Goal: Task Accomplishment & Management: Manage account settings

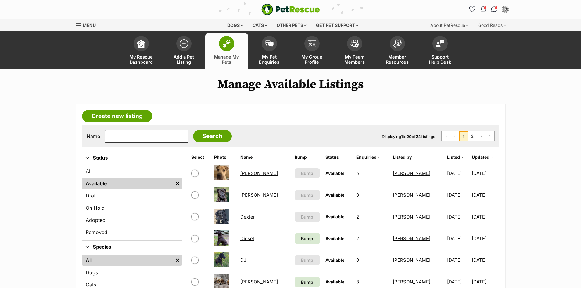
drag, startPoint x: 541, startPoint y: 142, endPoint x: 418, endPoint y: 163, distance: 124.7
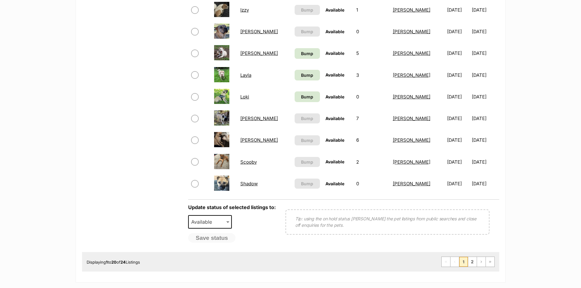
scroll to position [427, 0]
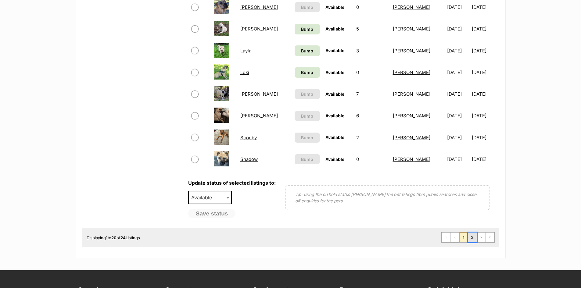
click at [473, 238] on link "2" at bounding box center [472, 238] width 9 height 10
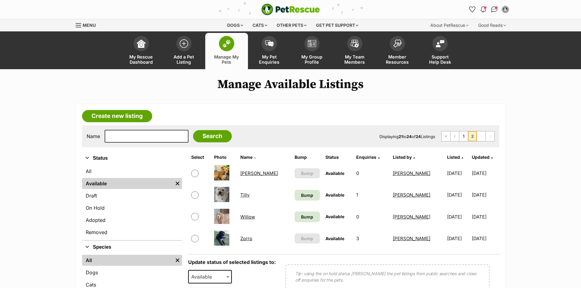
click at [248, 197] on link "Tilly" at bounding box center [244, 195] width 9 height 6
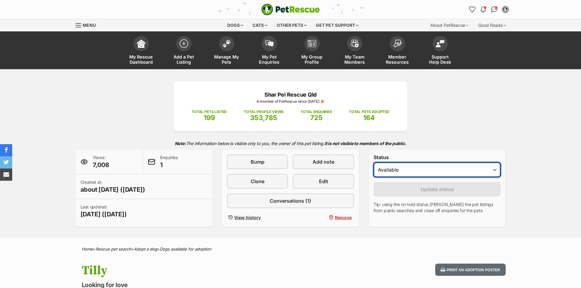
click at [439, 173] on select "Draft - not available as listing has enquires Available On hold Adopted" at bounding box center [437, 170] width 127 height 15
select select "on_hold"
click at [374, 163] on select "Draft - not available as listing has enquires Available On hold Adopted" at bounding box center [437, 170] width 127 height 15
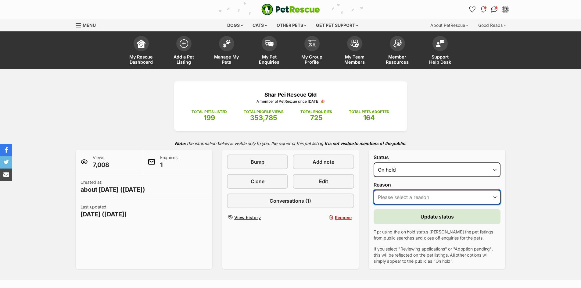
click at [446, 199] on select "Please select a reason Medical reasons Reviewing applications Adoption pending …" at bounding box center [437, 197] width 127 height 15
select select "adoption_pending"
click at [374, 190] on select "Please select a reason Medical reasons Reviewing applications Adoption pending …" at bounding box center [437, 197] width 127 height 15
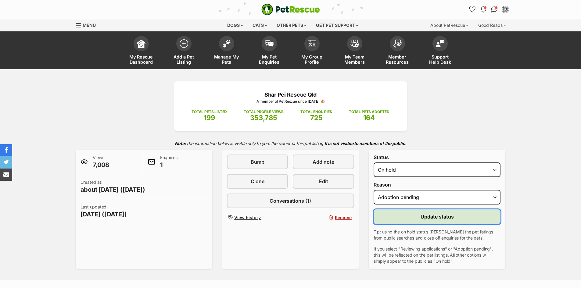
click at [428, 219] on span "Update status" at bounding box center [437, 216] width 33 height 7
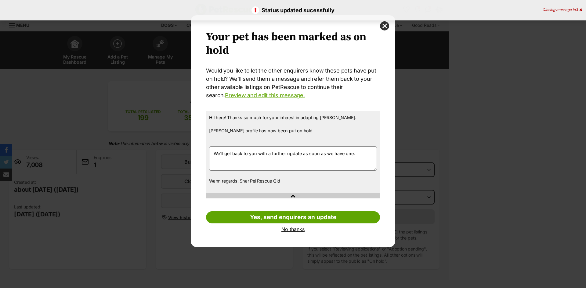
click at [289, 229] on link "No thanks" at bounding box center [293, 229] width 174 height 5
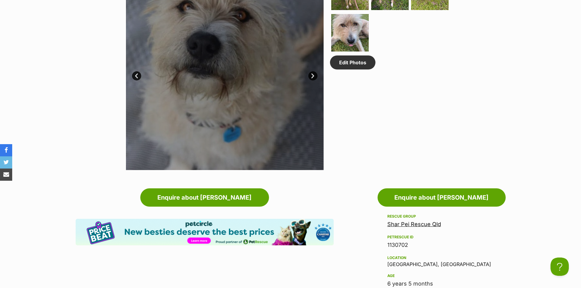
scroll to position [305, 0]
